Goal: Transaction & Acquisition: Subscribe to service/newsletter

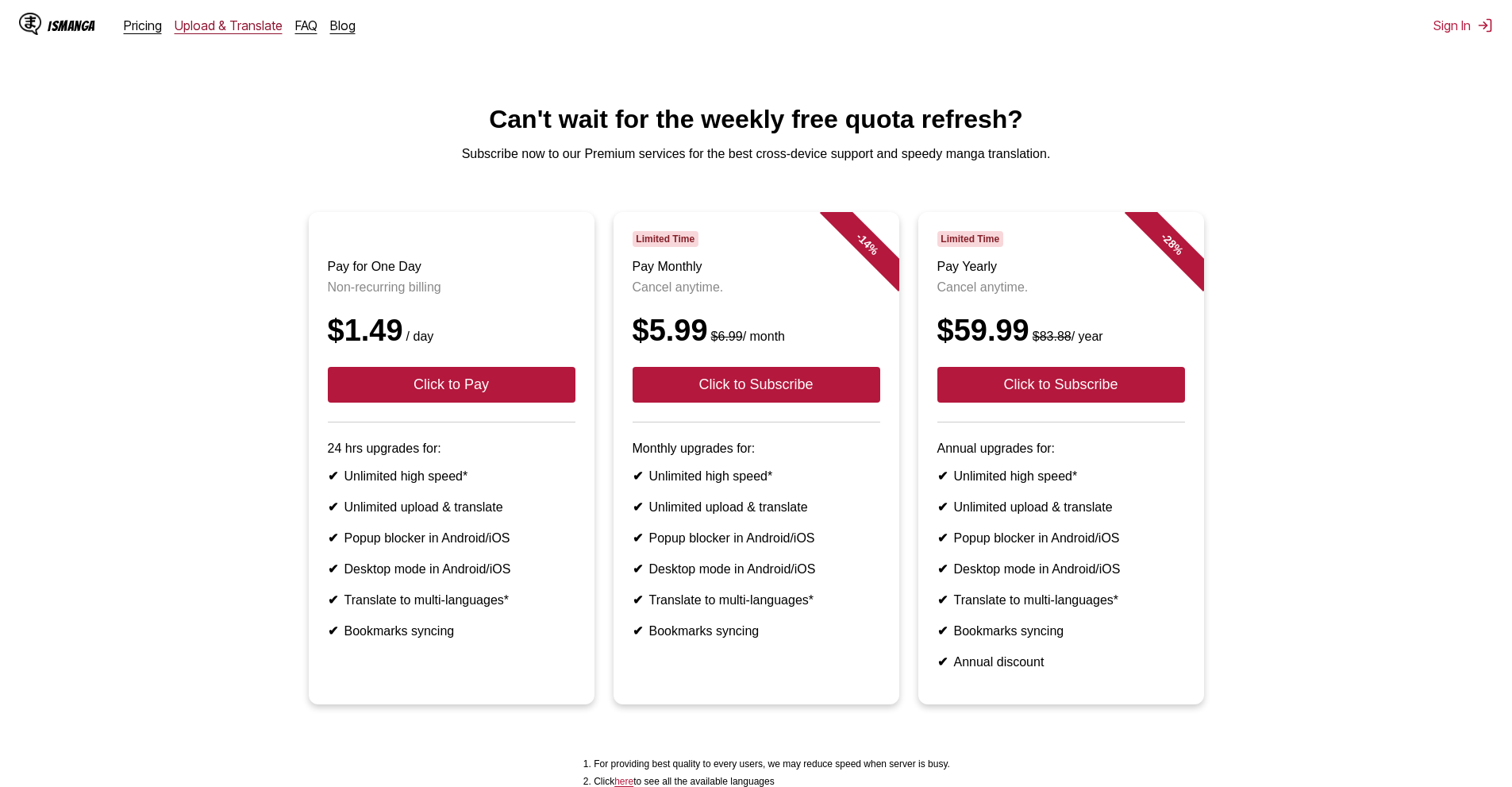
click at [213, 25] on link "Upload & Translate" at bounding box center [228, 26] width 108 height 16
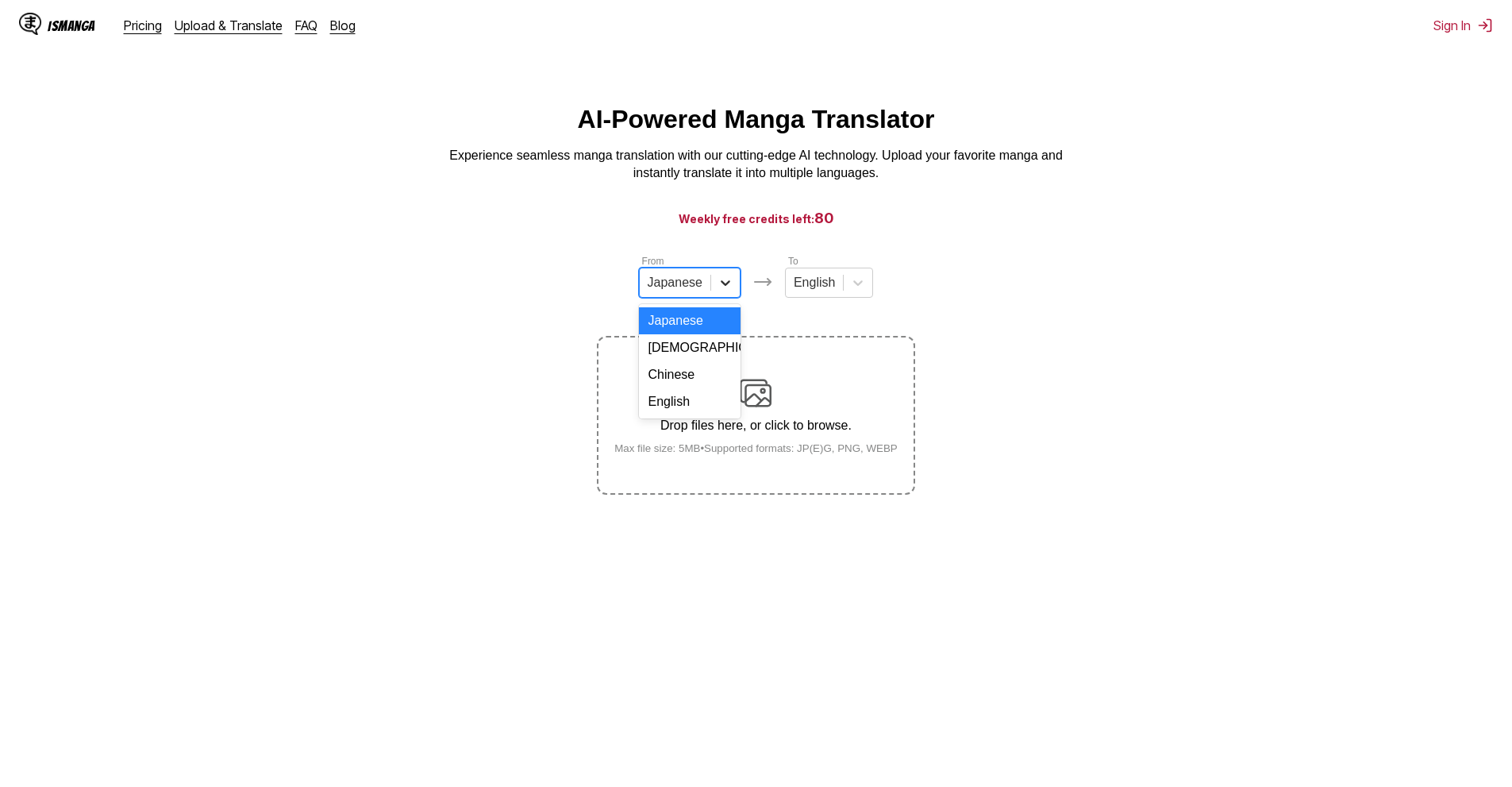
click at [717, 286] on icon at bounding box center [725, 282] width 16 height 16
click at [685, 415] on div "English" at bounding box center [689, 401] width 102 height 27
click at [820, 289] on div at bounding box center [808, 282] width 42 height 18
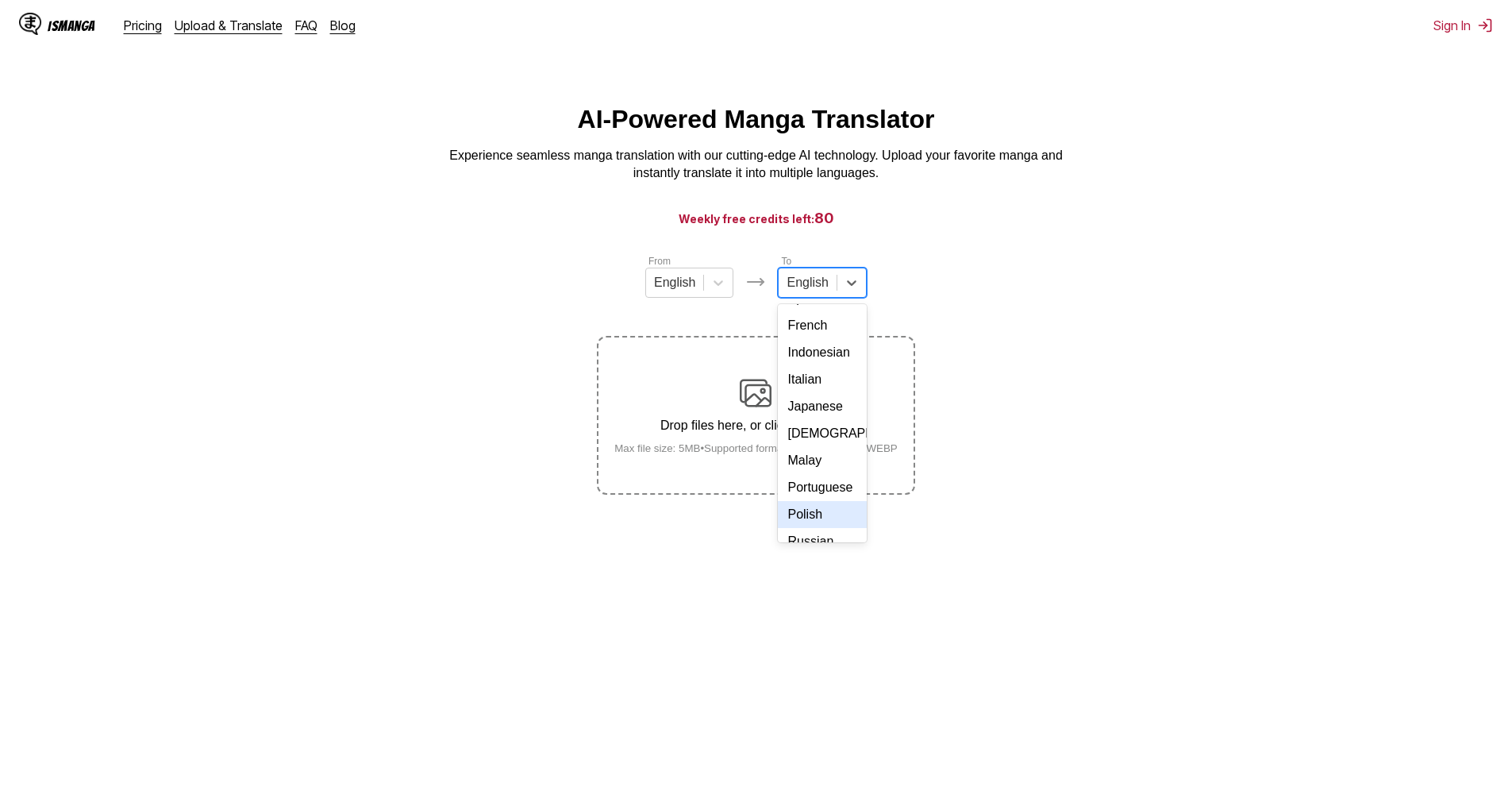
scroll to position [268, 0]
click at [835, 501] on div "Vietnamese" at bounding box center [822, 499] width 88 height 27
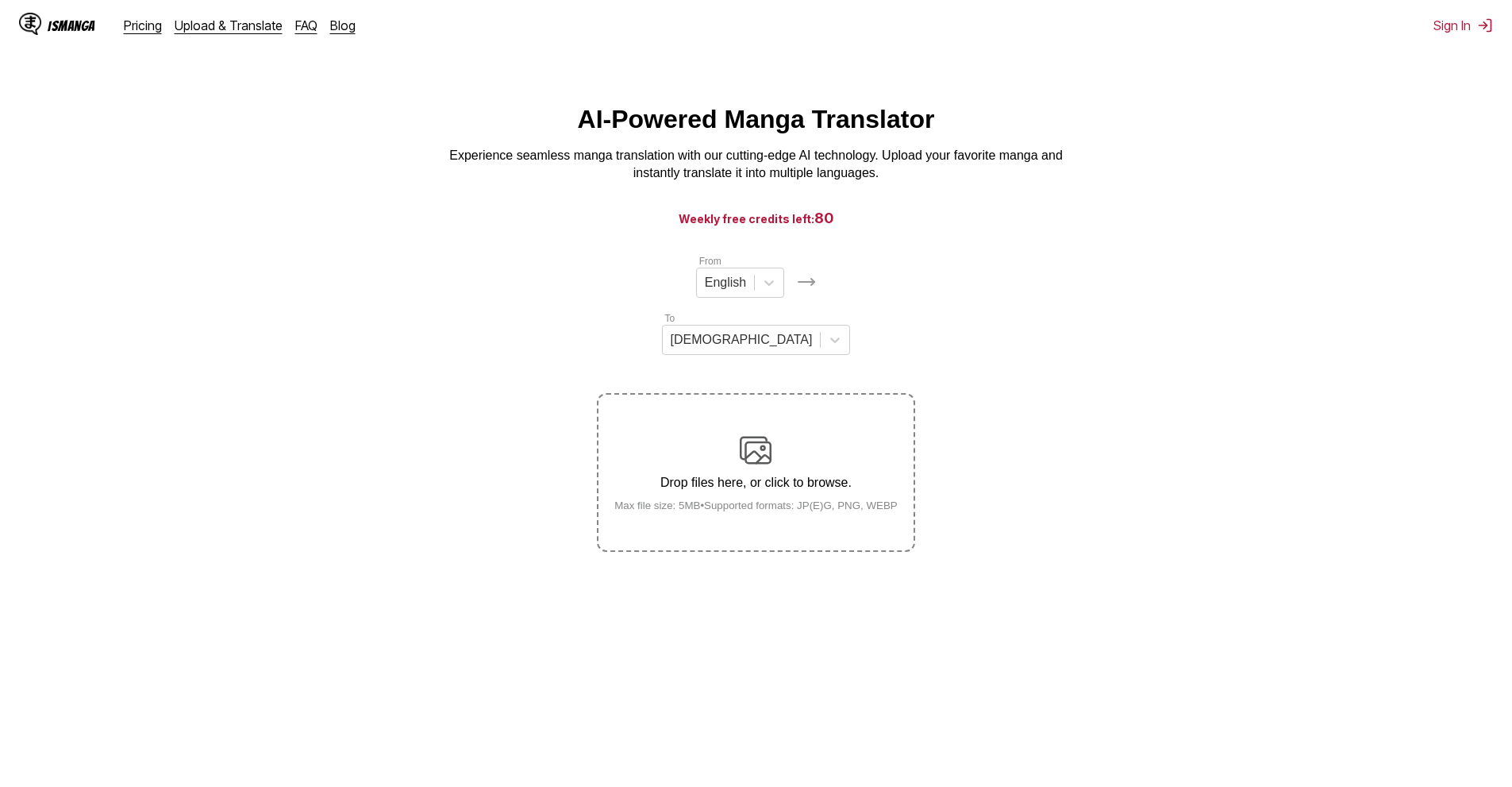
click at [777, 434] on div "Drop files here, or click to browse. Max file size: 5MB • Supported formats: JP…" at bounding box center [756, 473] width 309 height 77
click at [0, 0] on input "Drop files here, or click to browse. Max file size: 5MB • Supported formats: JP…" at bounding box center [0, 0] width 0 height 0
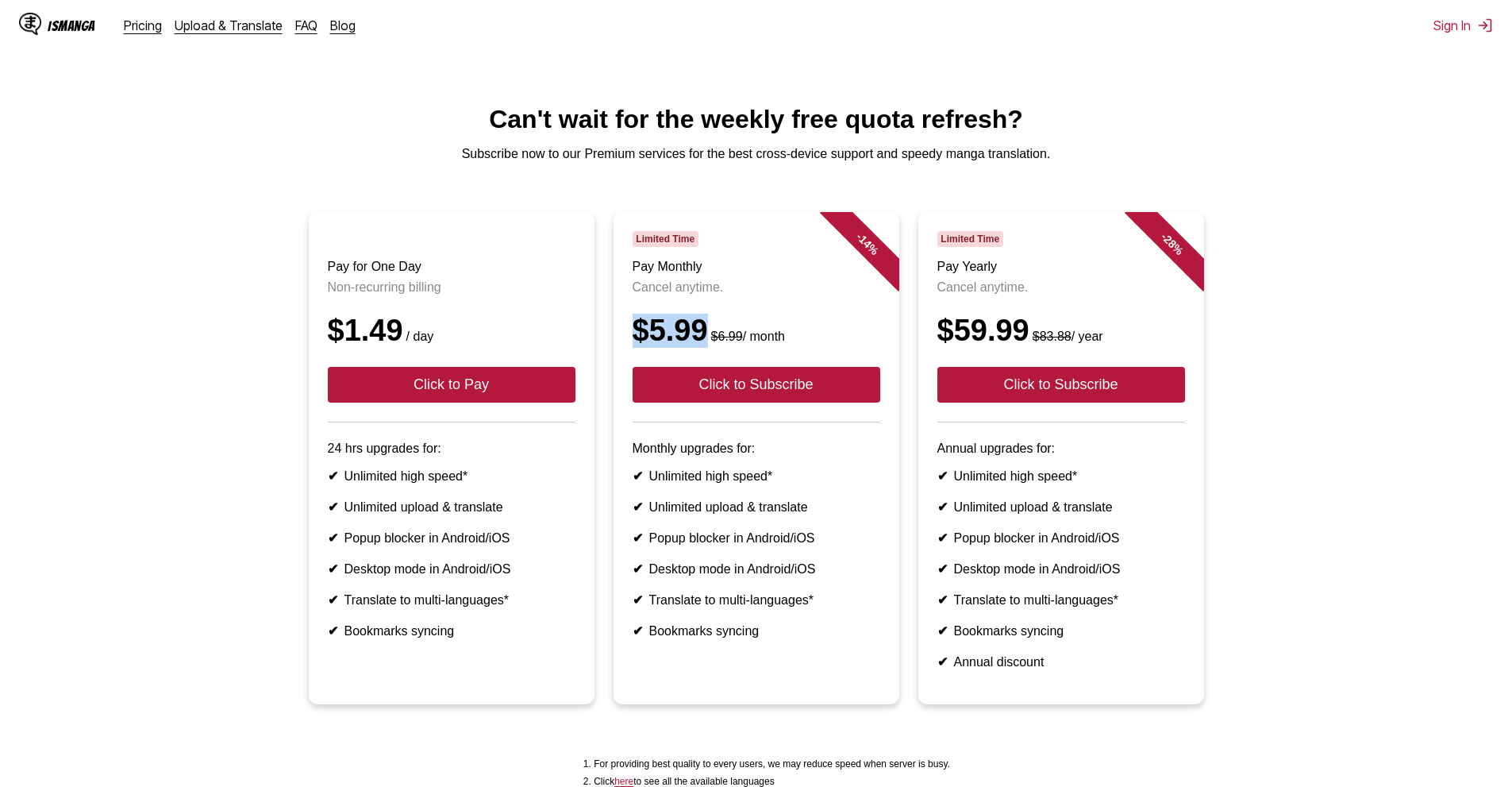
drag, startPoint x: 628, startPoint y: 345, endPoint x: 704, endPoint y: 343, distance: 76.0
click at [704, 343] on article "- 14 % Limited Time Pay Monthly Cancel anytime. $5.99 $6.99 / month Click to Su…" at bounding box center [756, 458] width 285 height 493
drag, startPoint x: 322, startPoint y: 354, endPoint x: 396, endPoint y: 358, distance: 74.1
click at [396, 358] on article "Pay for One Day Non-recurring billing $1.49 / day Click to Pay 24 hrs upgrades …" at bounding box center [451, 458] width 285 height 493
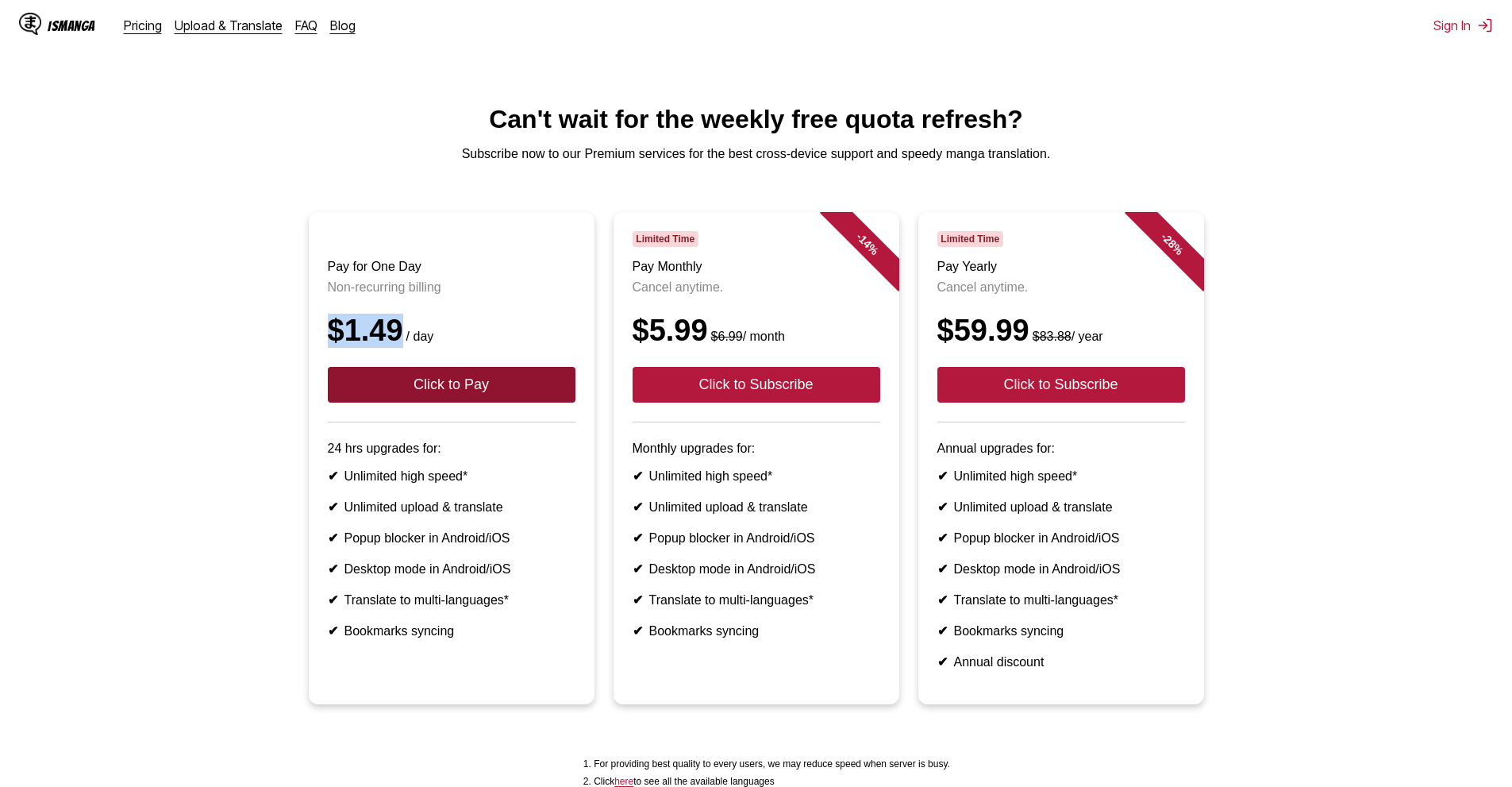
click at [436, 397] on button "Click to Pay" at bounding box center [452, 385] width 248 height 36
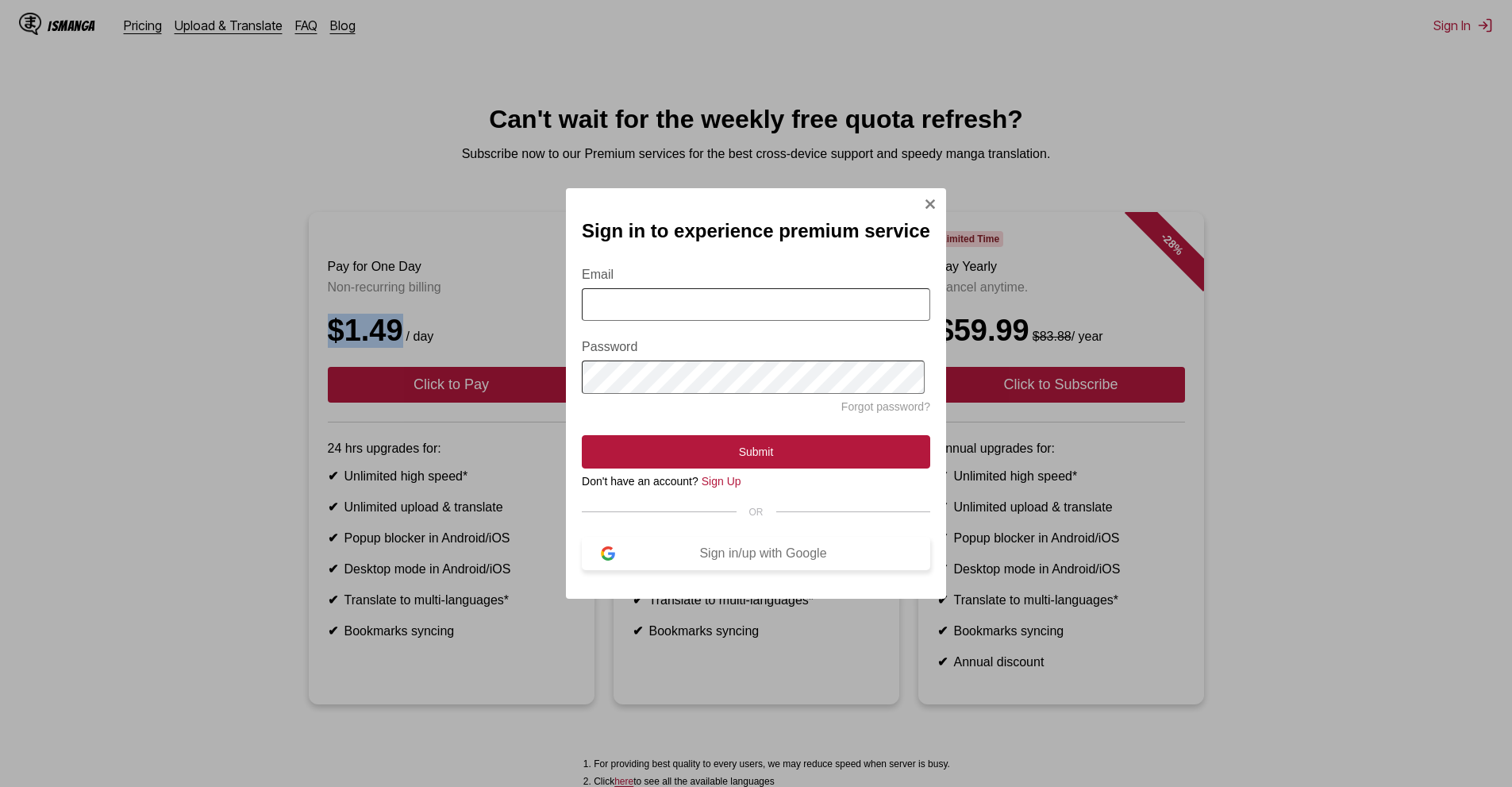
click at [727, 553] on div "Sign in/up with Google" at bounding box center [763, 553] width 296 height 14
click at [926, 198] on img "Sign In Modal" at bounding box center [931, 204] width 13 height 13
